Goal: Book appointment/travel/reservation

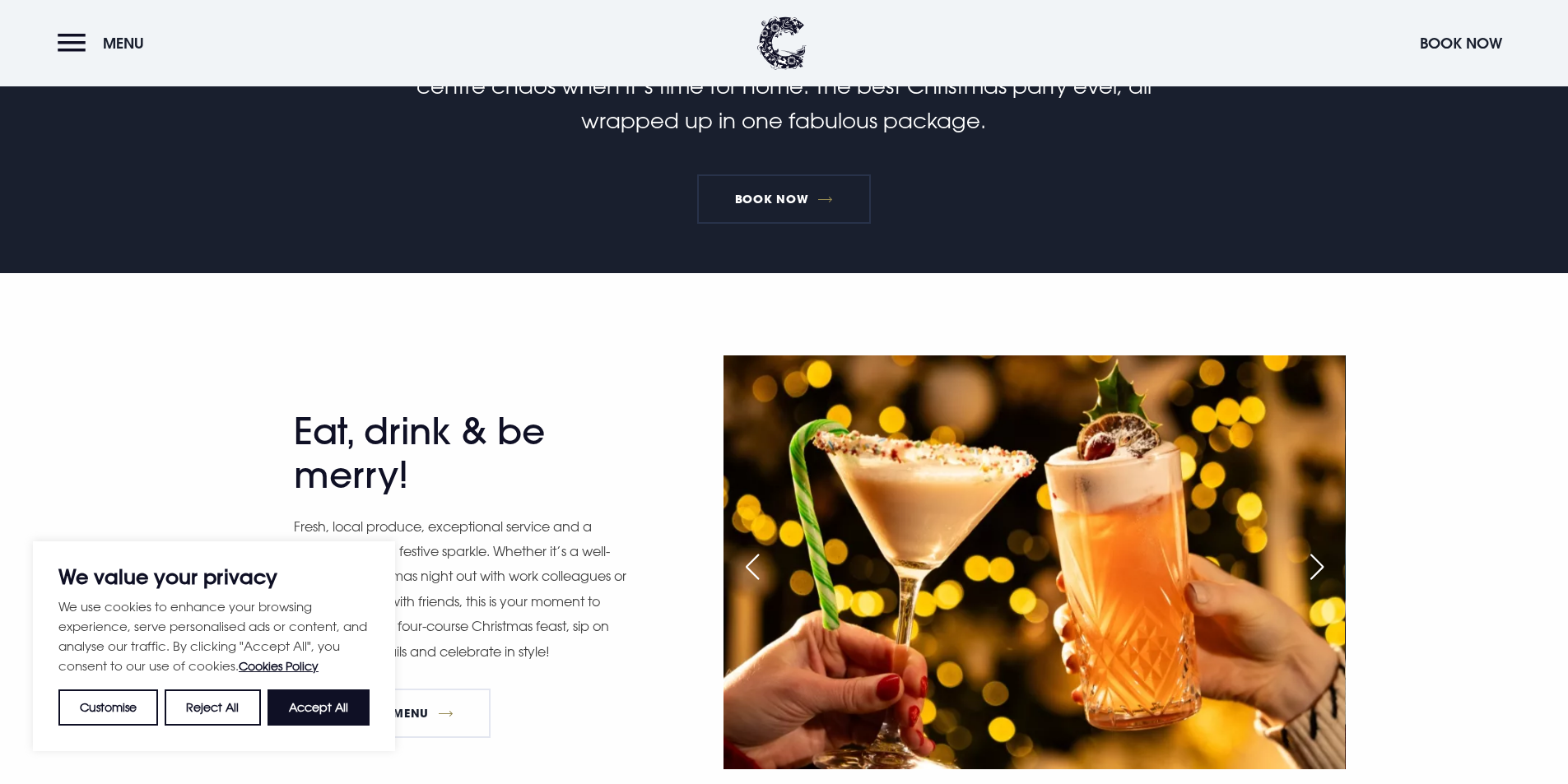
scroll to position [741, 0]
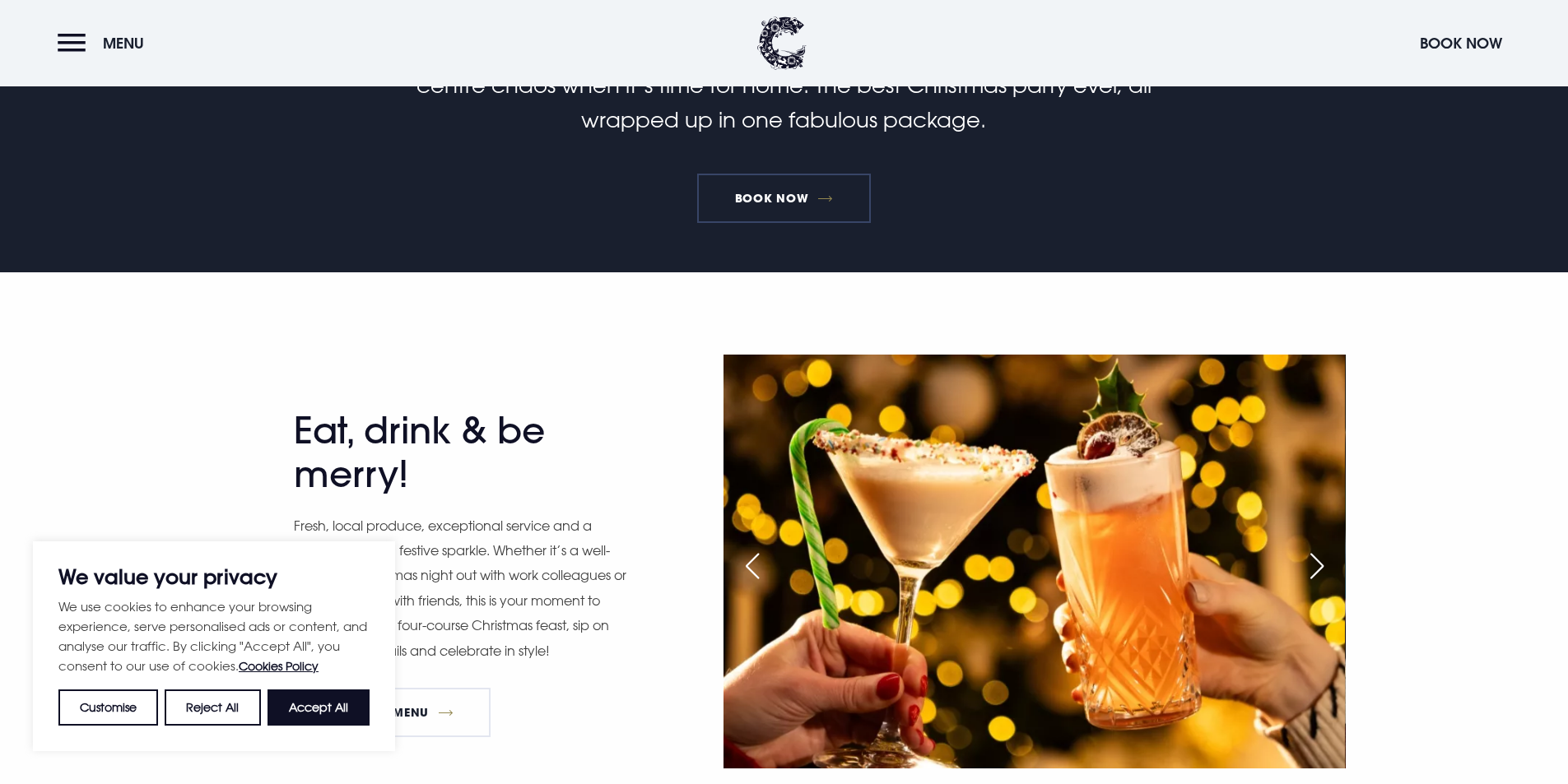
click at [770, 198] on link "Book Now" at bounding box center [784, 198] width 173 height 49
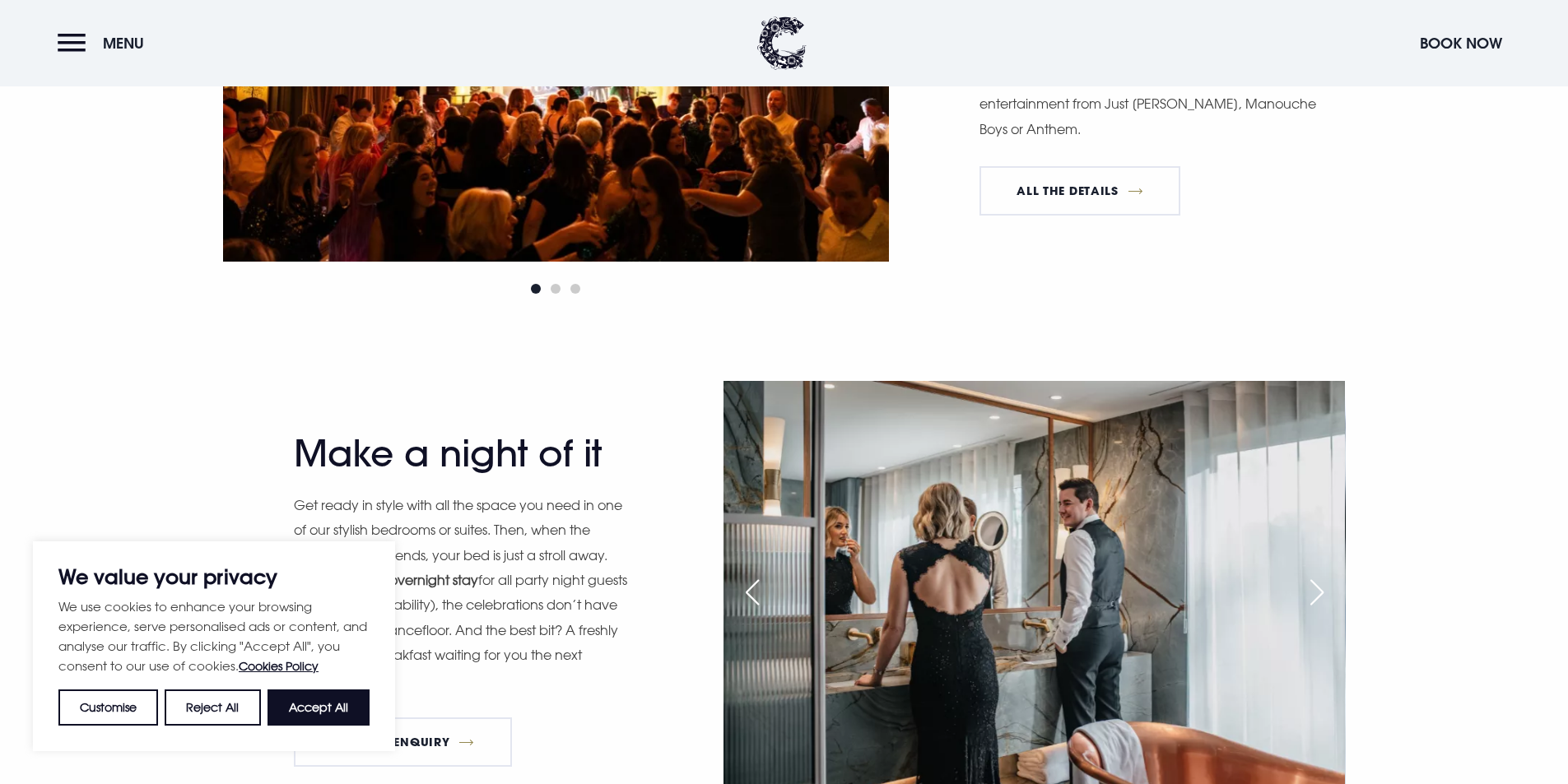
scroll to position [1892, 0]
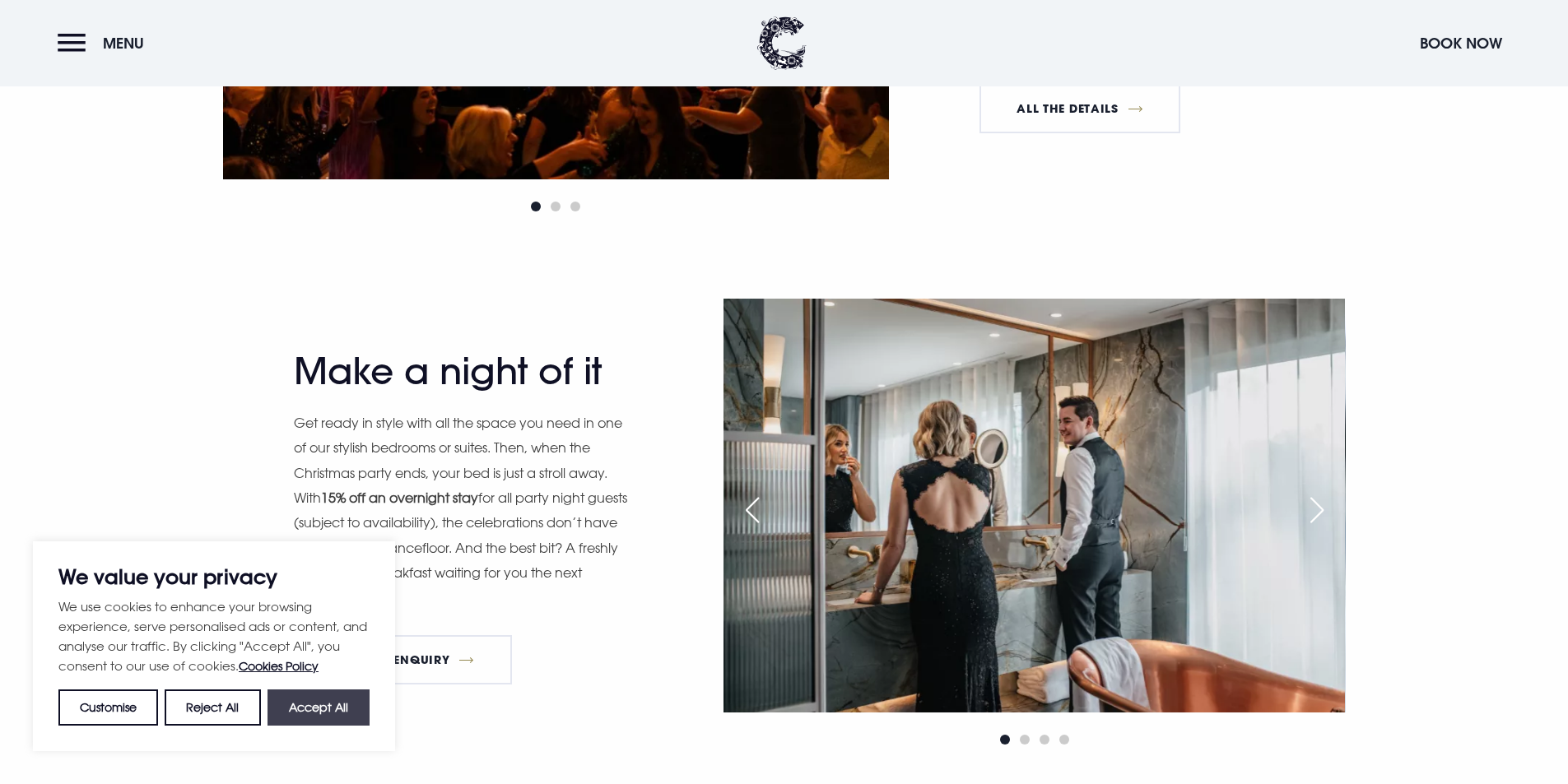
click at [301, 713] on button "Accept All" at bounding box center [319, 708] width 102 height 37
checkbox input "true"
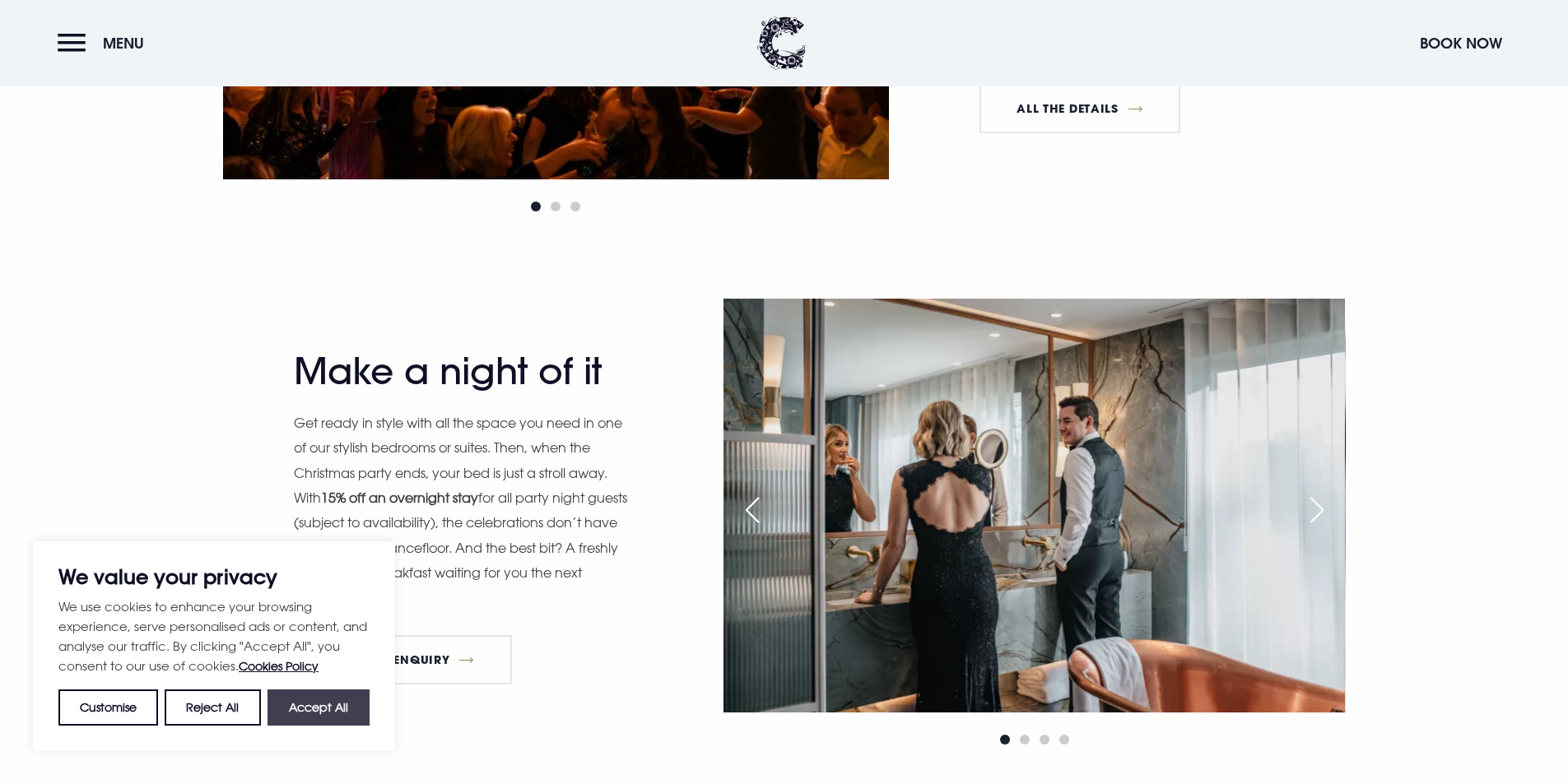
checkbox input "true"
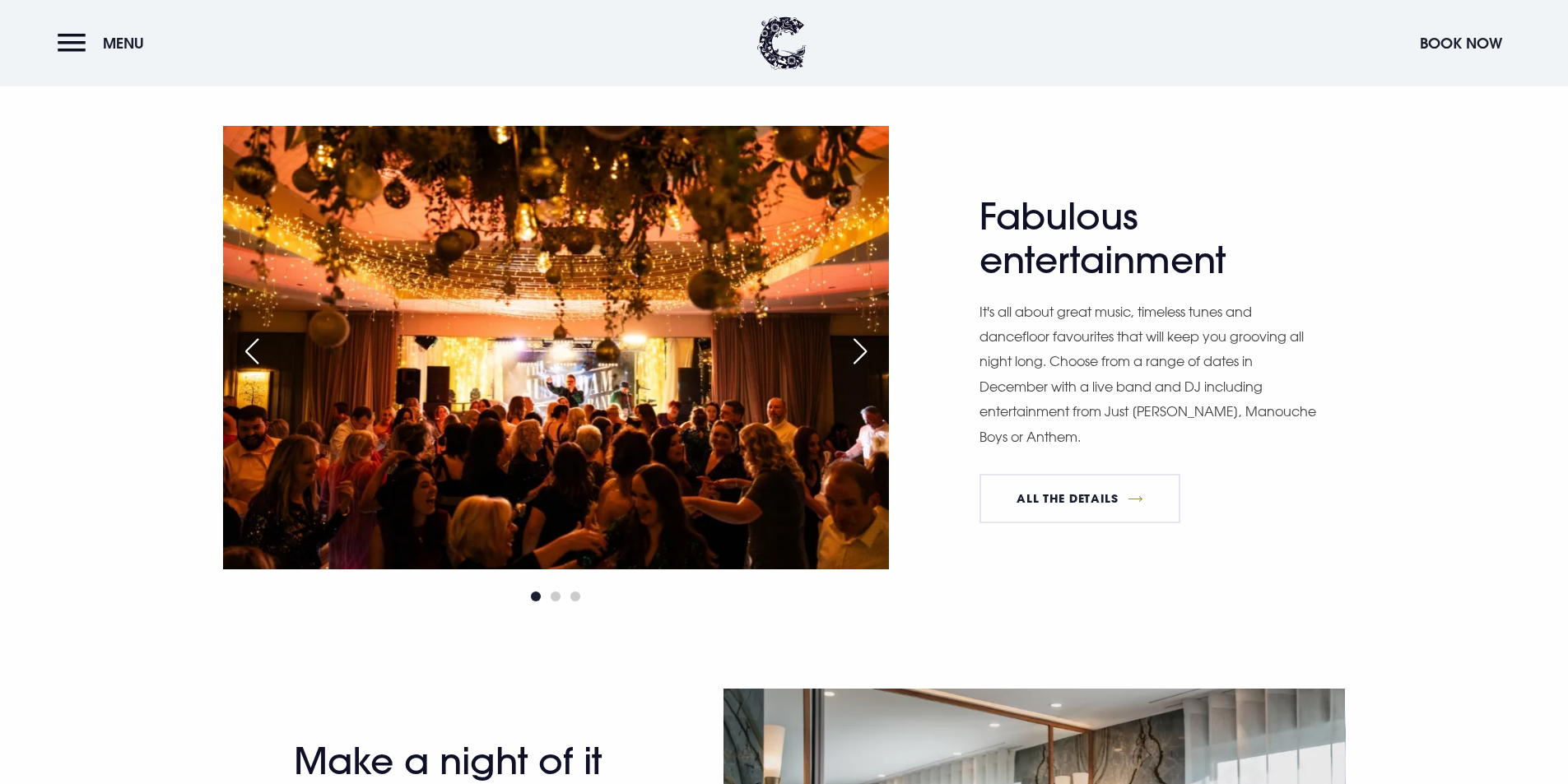
scroll to position [1481, 0]
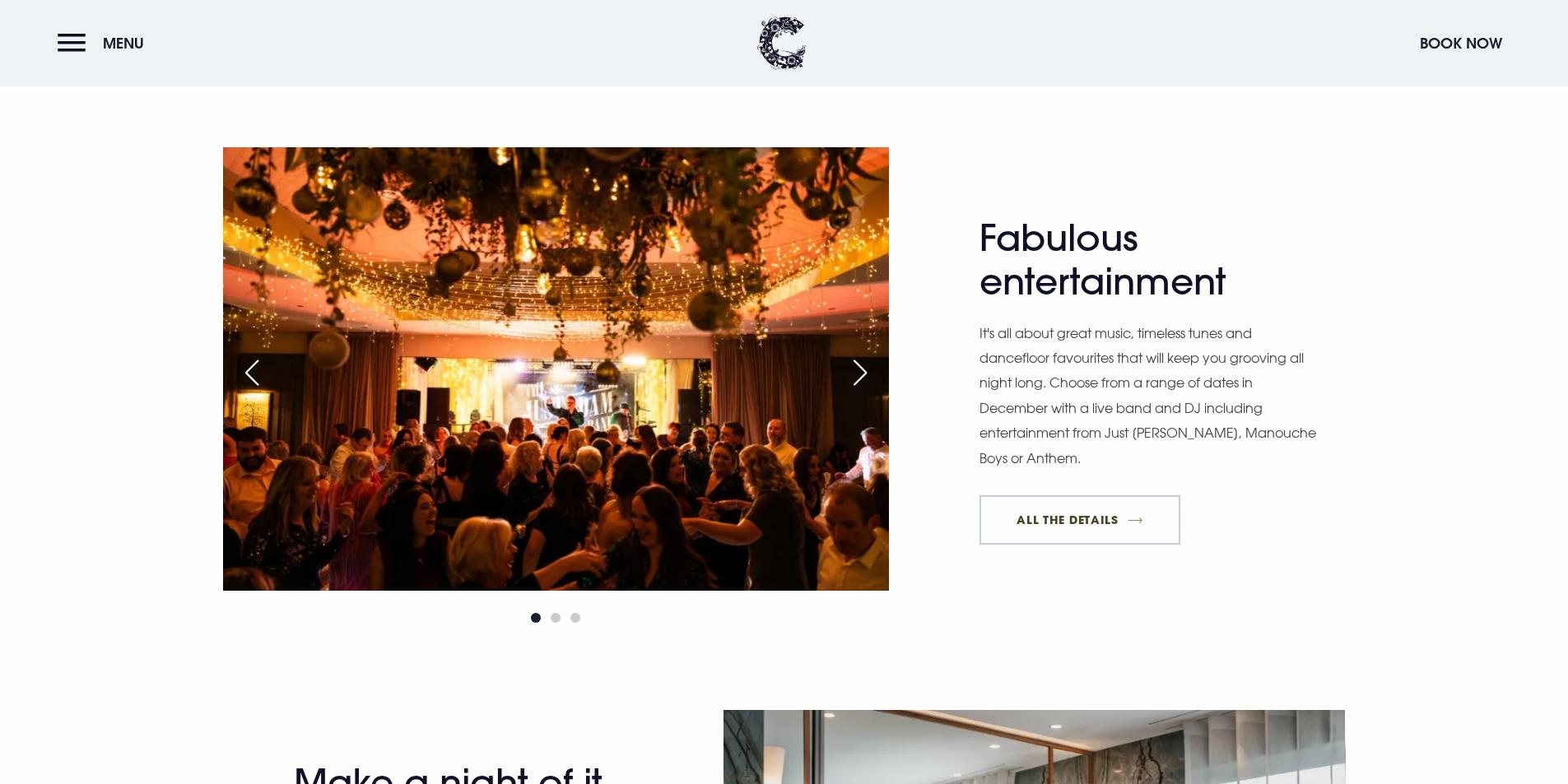
click at [1091, 520] on link "All The Details" at bounding box center [1080, 520] width 200 height 49
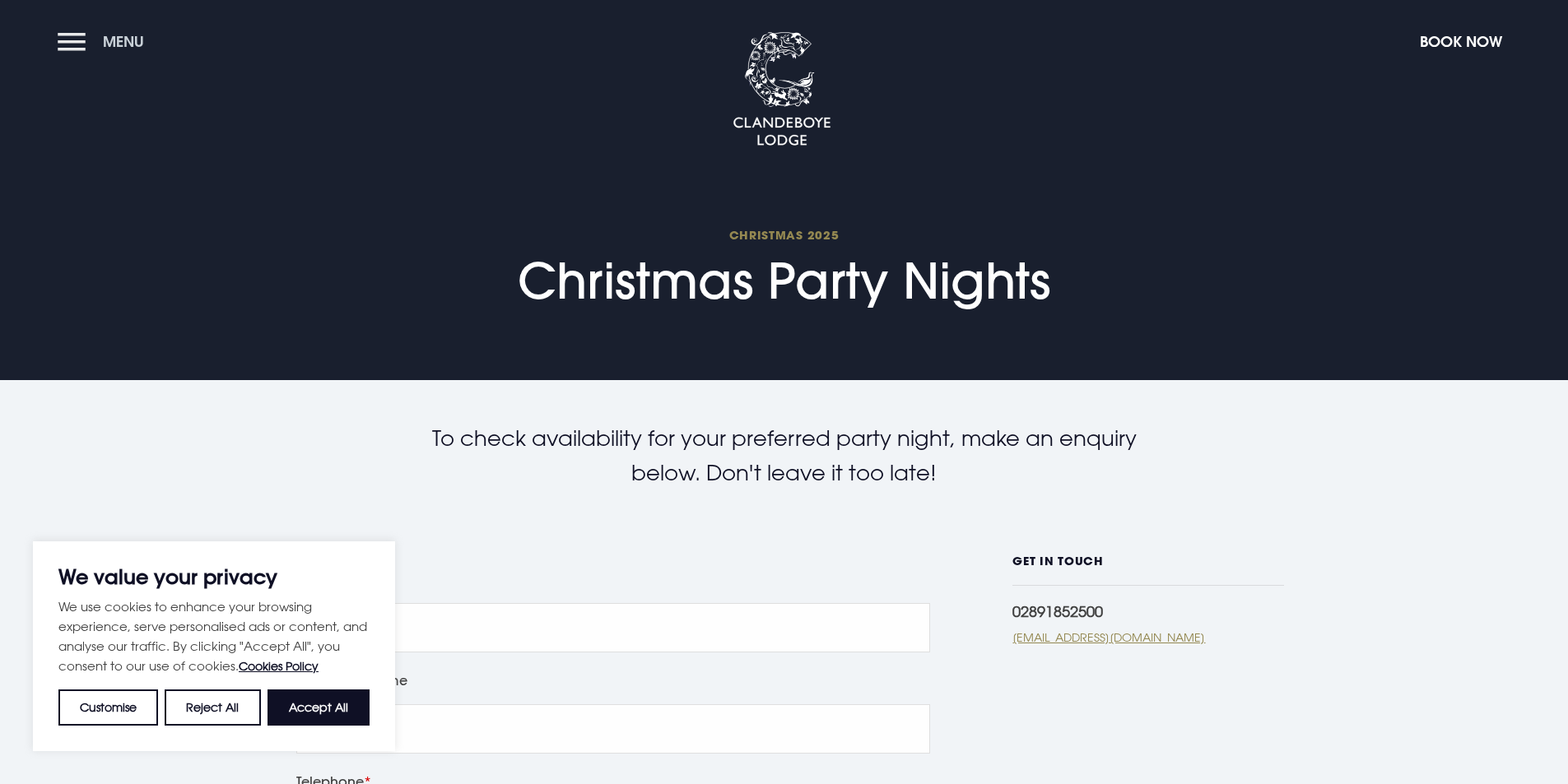
click at [68, 42] on button "Menu" at bounding box center [105, 42] width 95 height 36
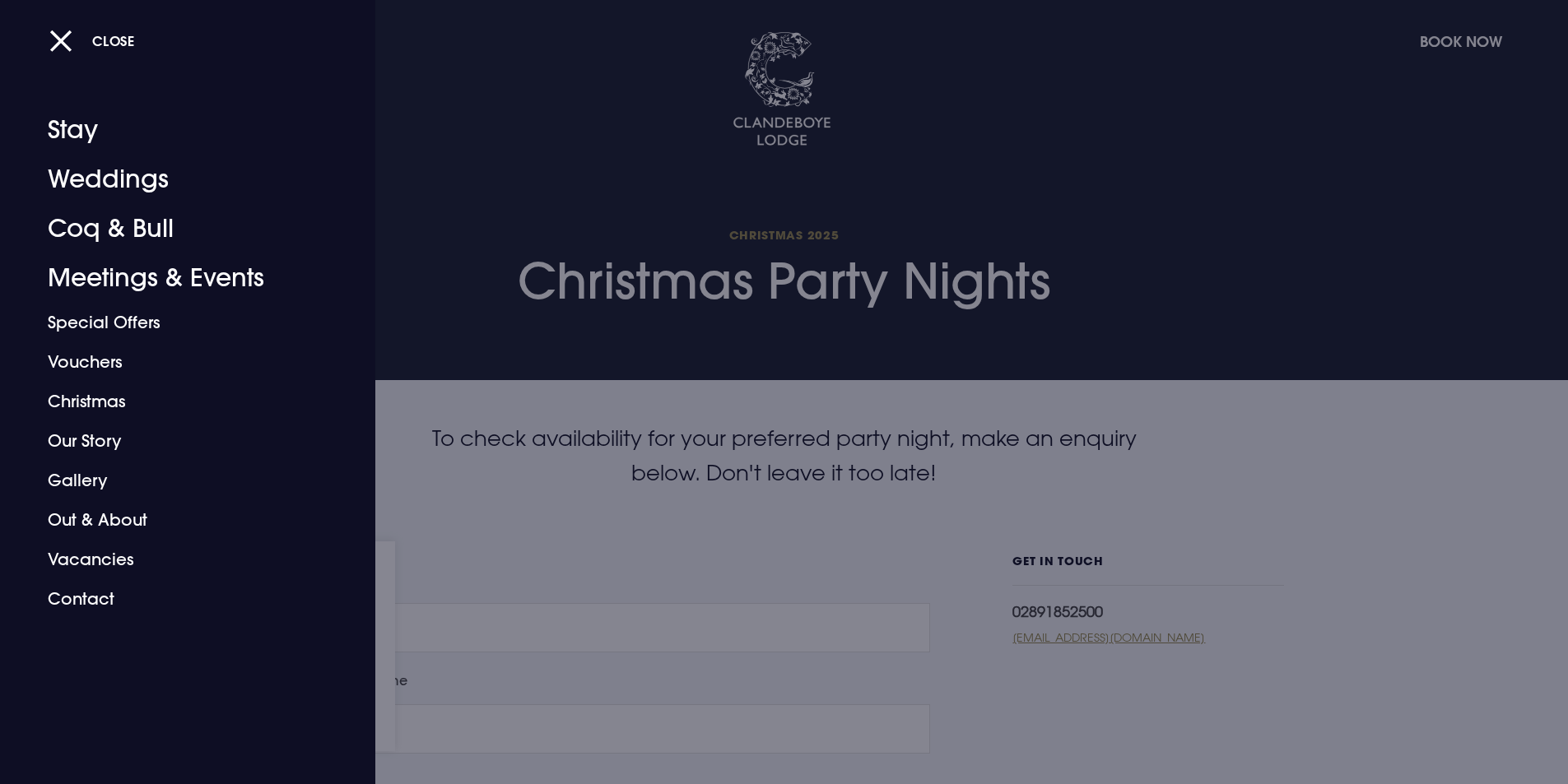
click at [1507, 247] on div at bounding box center [784, 392] width 1568 height 784
